Goal: Task Accomplishment & Management: Use online tool/utility

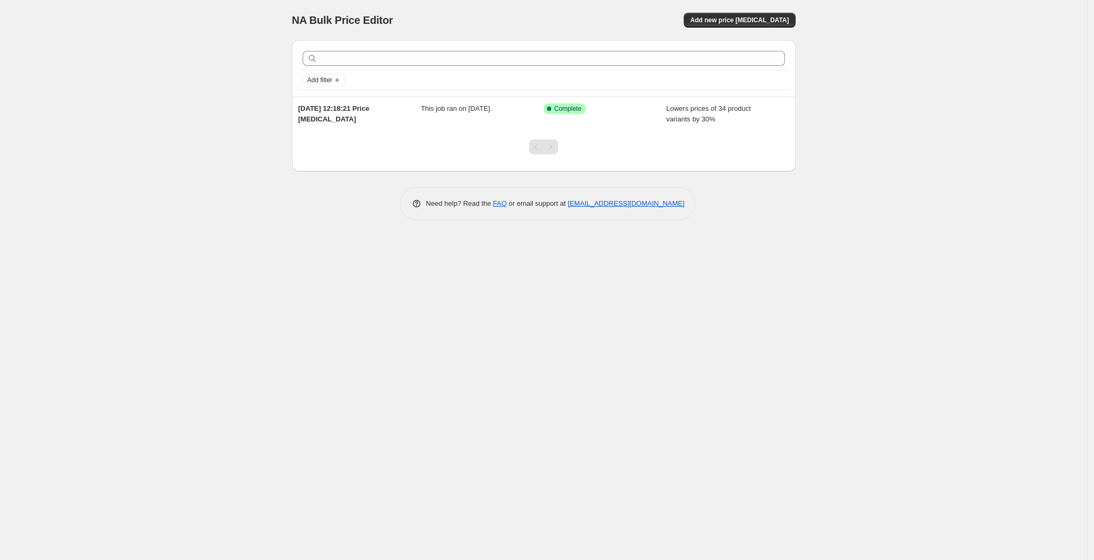
click at [327, 95] on div "Add filter" at bounding box center [544, 68] width 504 height 56
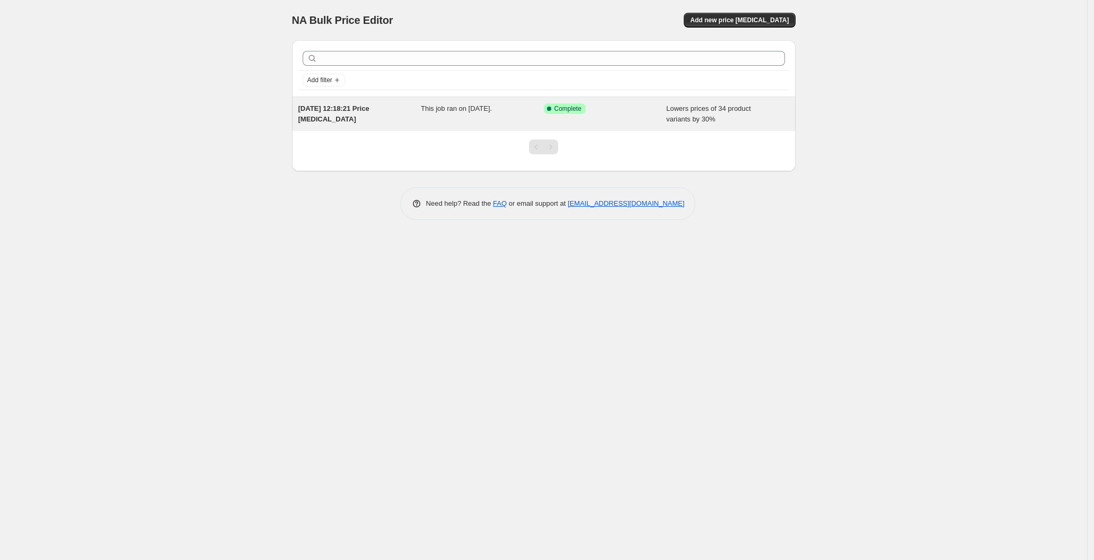
click at [374, 116] on div "[DATE] 12:18:21 Price [MEDICAL_DATA]" at bounding box center [359, 113] width 123 height 21
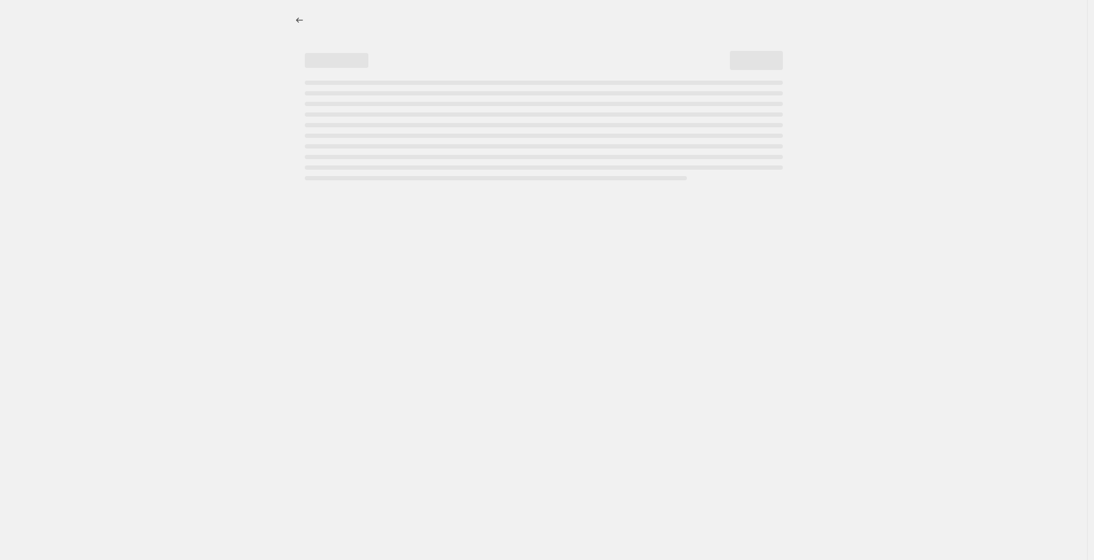
select select "percentage"
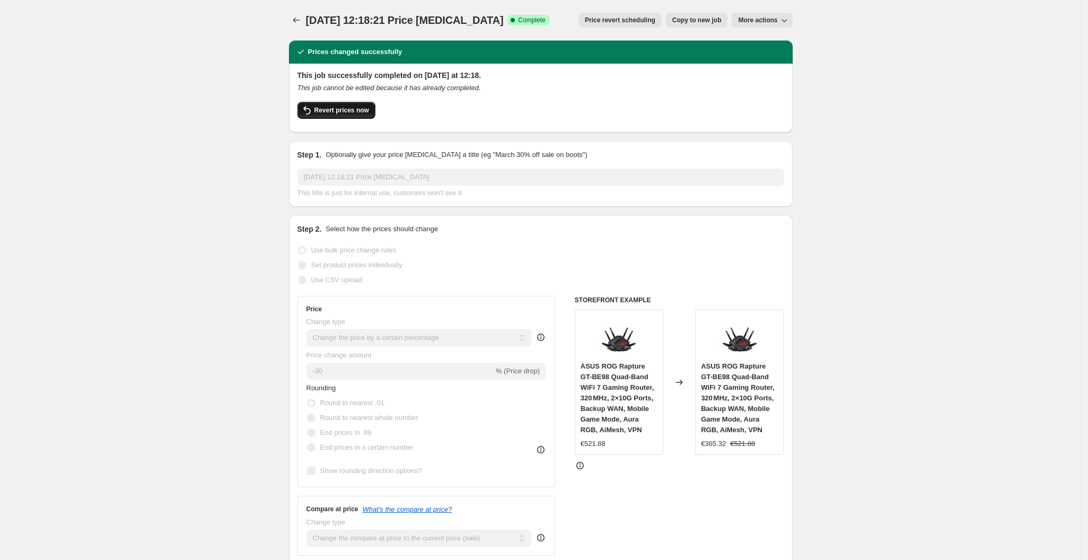
click at [365, 110] on span "Revert prices now" at bounding box center [341, 110] width 55 height 8
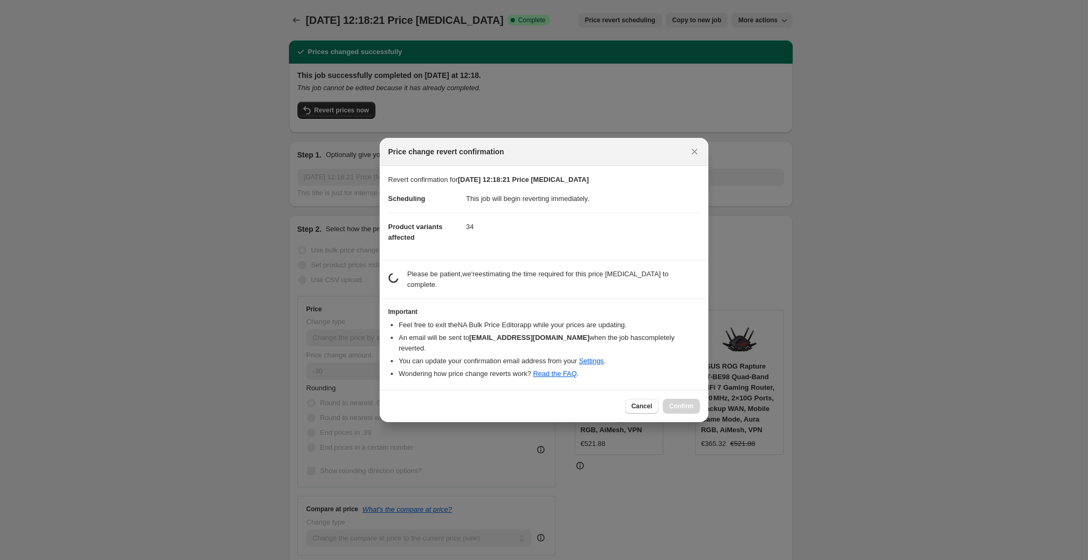
click at [697, 400] on div "Cancel Confirm" at bounding box center [662, 406] width 75 height 15
drag, startPoint x: 697, startPoint y: 400, endPoint x: 675, endPoint y: 398, distance: 21.8
click at [694, 400] on div "Cancel Confirm" at bounding box center [662, 406] width 75 height 15
click at [675, 399] on div "Cancel Confirm" at bounding box center [662, 406] width 75 height 15
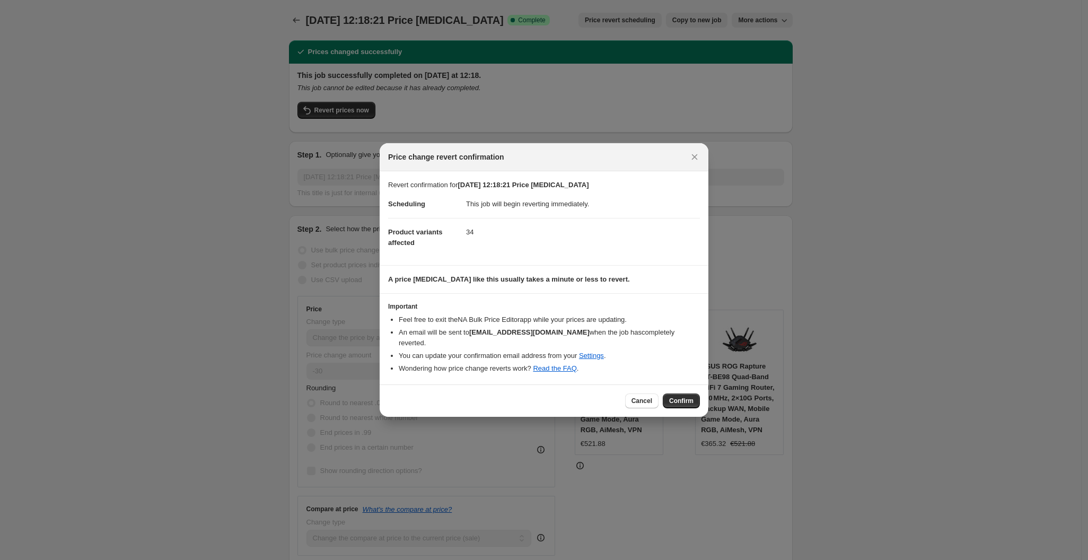
click at [675, 400] on span "Confirm" at bounding box center [681, 400] width 24 height 8
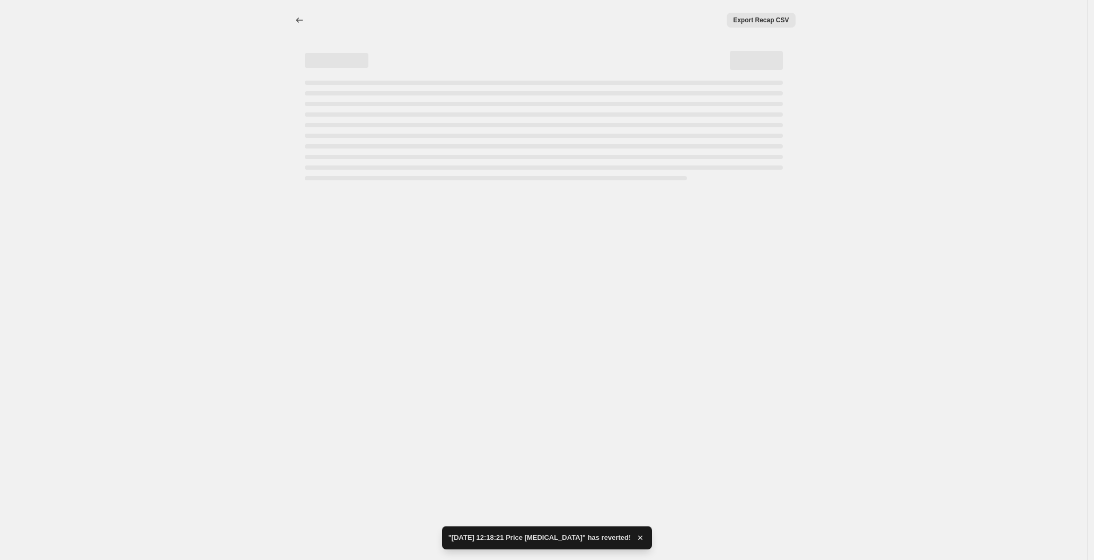
select select "percentage"
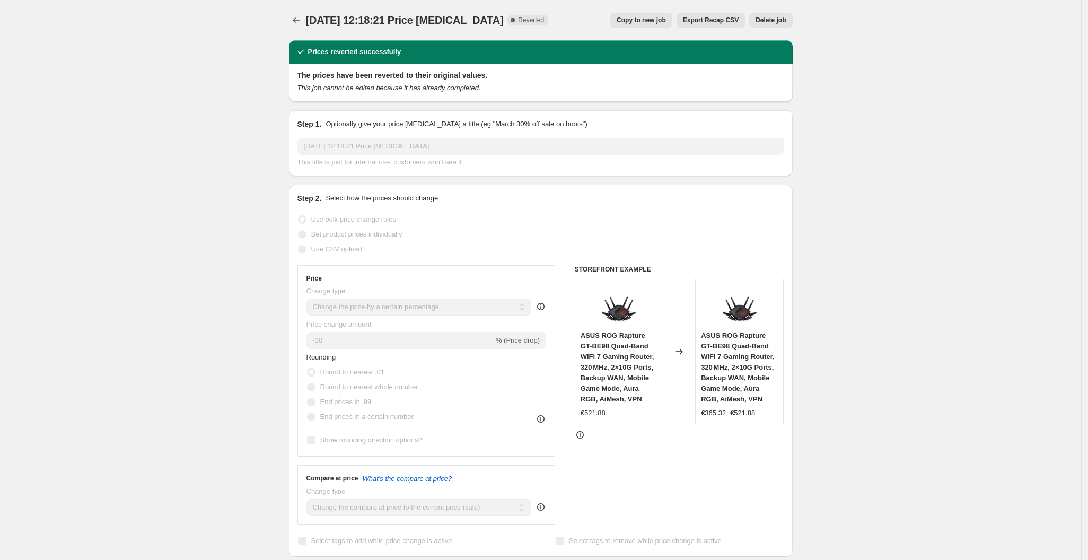
click at [760, 13] on button "Delete job" at bounding box center [770, 20] width 43 height 15
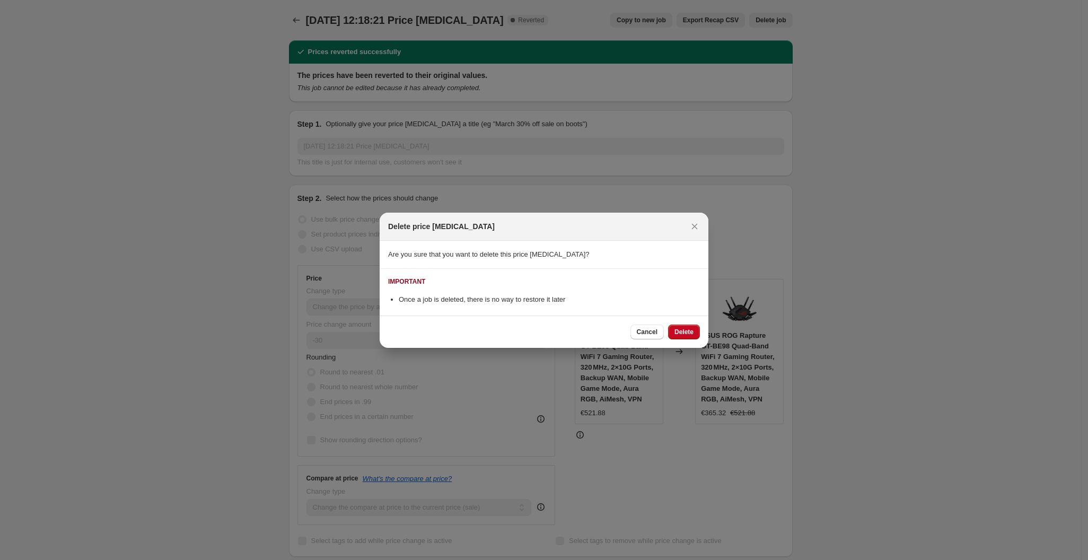
click at [683, 338] on button "Delete" at bounding box center [684, 331] width 32 height 15
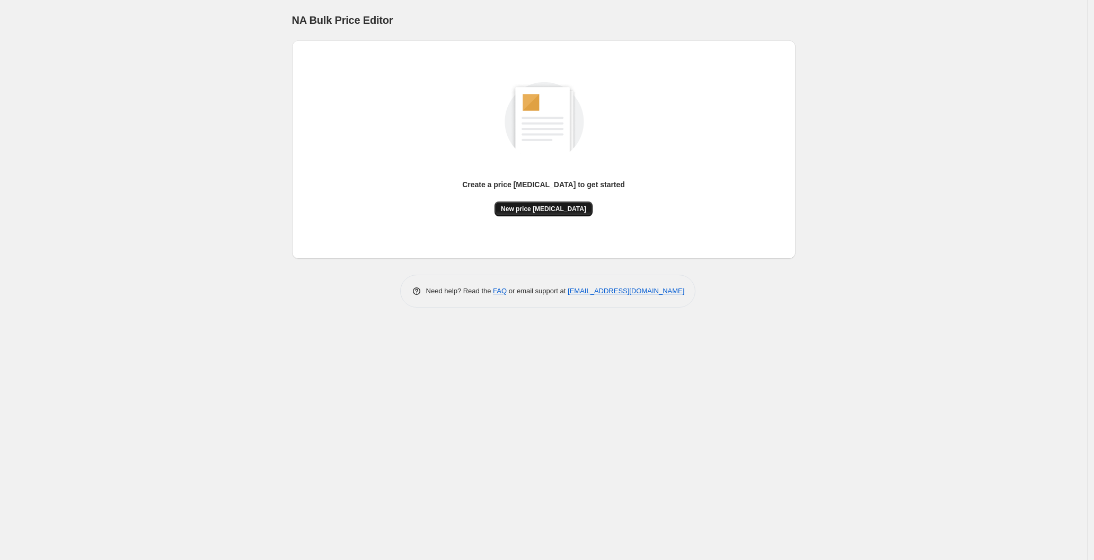
click at [563, 211] on span "New price [MEDICAL_DATA]" at bounding box center [543, 209] width 85 height 8
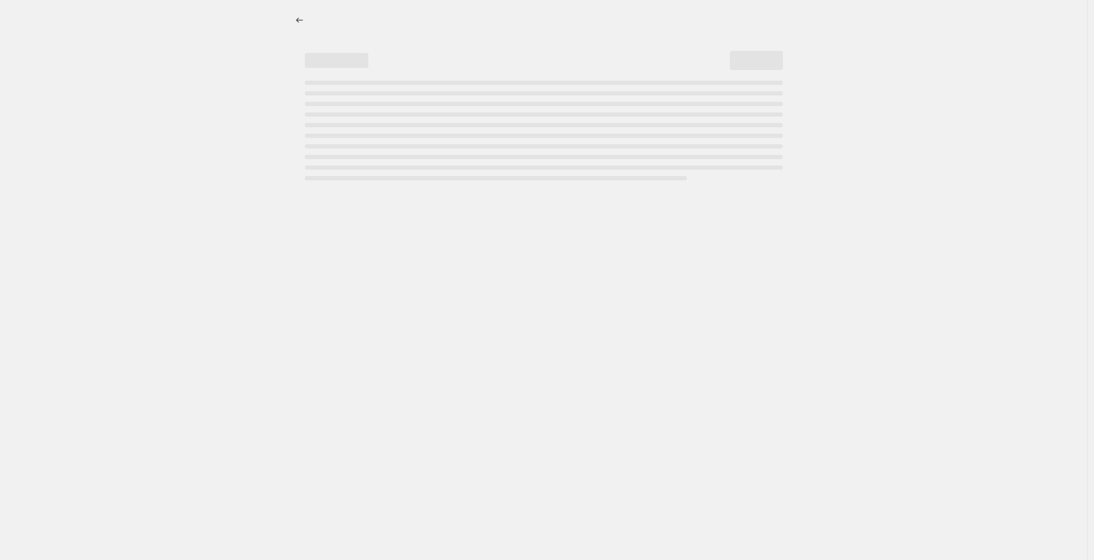
select select "percentage"
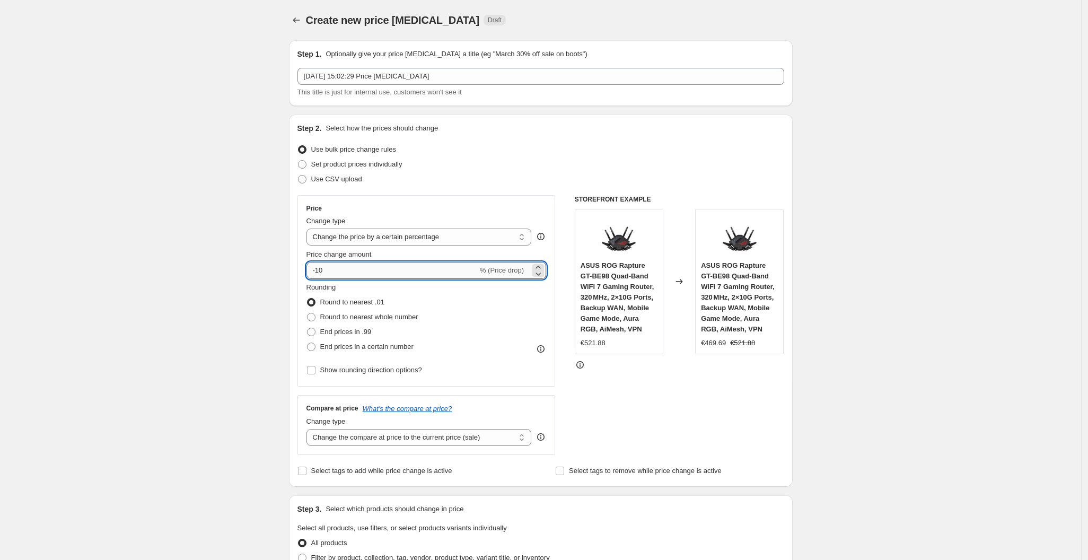
click at [381, 269] on input "-10" at bounding box center [391, 270] width 171 height 17
type input "-1"
type input "-25"
click at [484, 171] on div "Set product prices individually" at bounding box center [540, 164] width 487 height 15
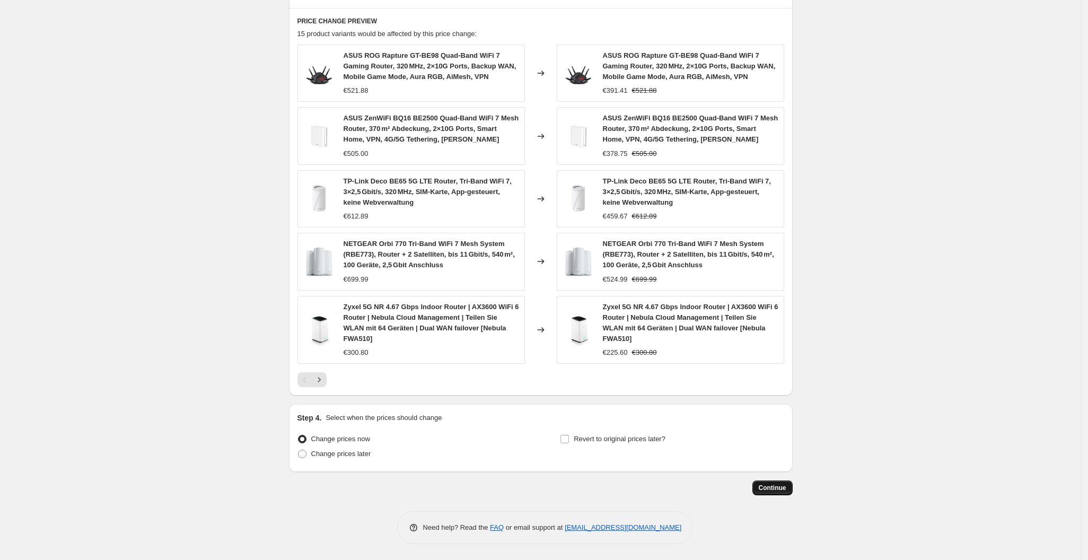
click at [775, 487] on span "Continue" at bounding box center [773, 487] width 28 height 8
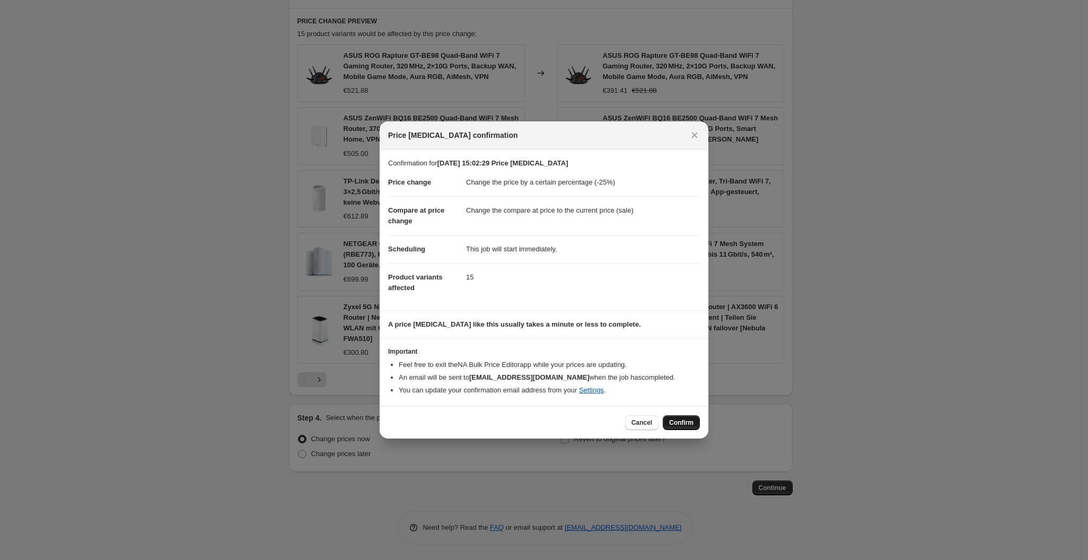
click at [682, 428] on button "Confirm" at bounding box center [681, 422] width 37 height 15
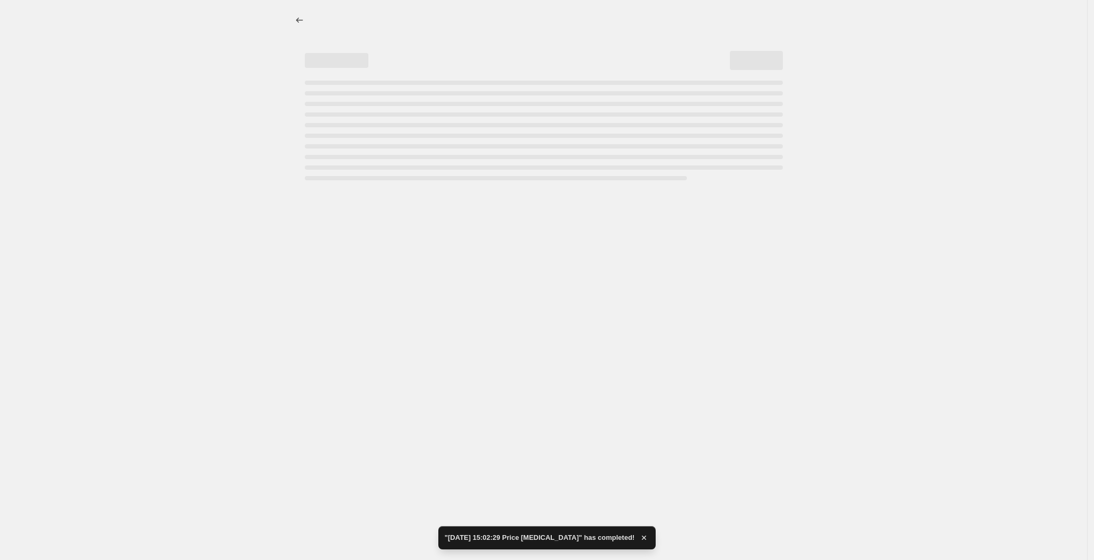
select select "percentage"
